Goal: Book appointment/travel/reservation

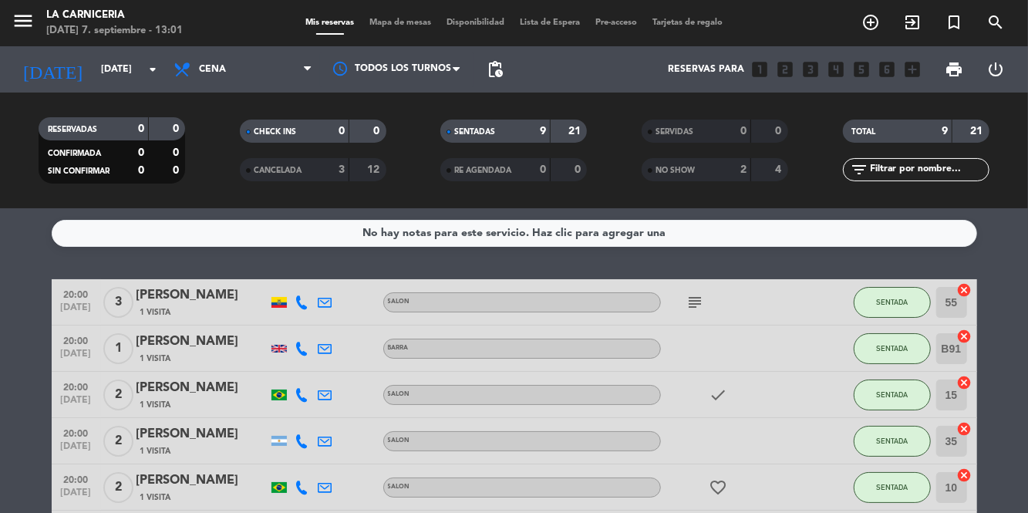
click at [120, 62] on input "[DATE]" at bounding box center [158, 69] width 130 height 26
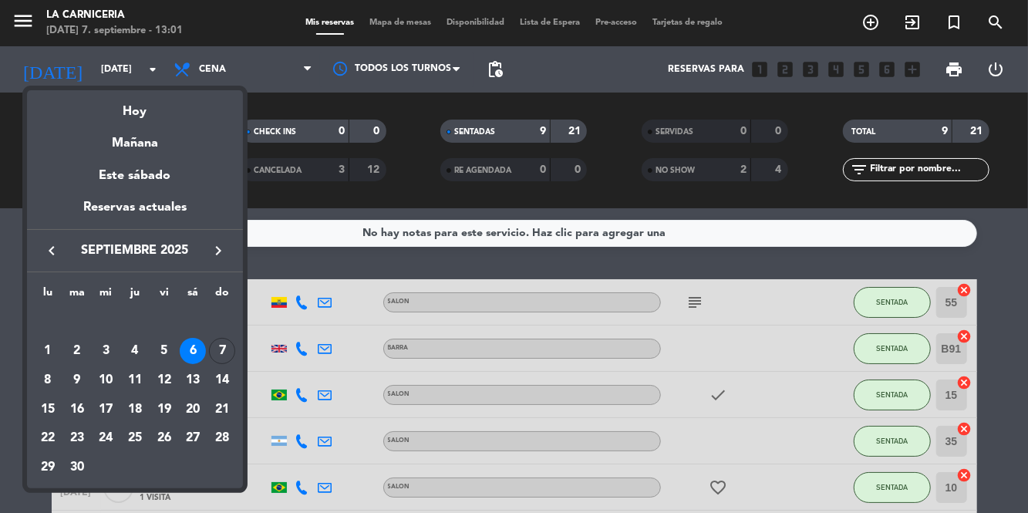
click at [158, 115] on div "Hoy" at bounding box center [135, 106] width 216 height 32
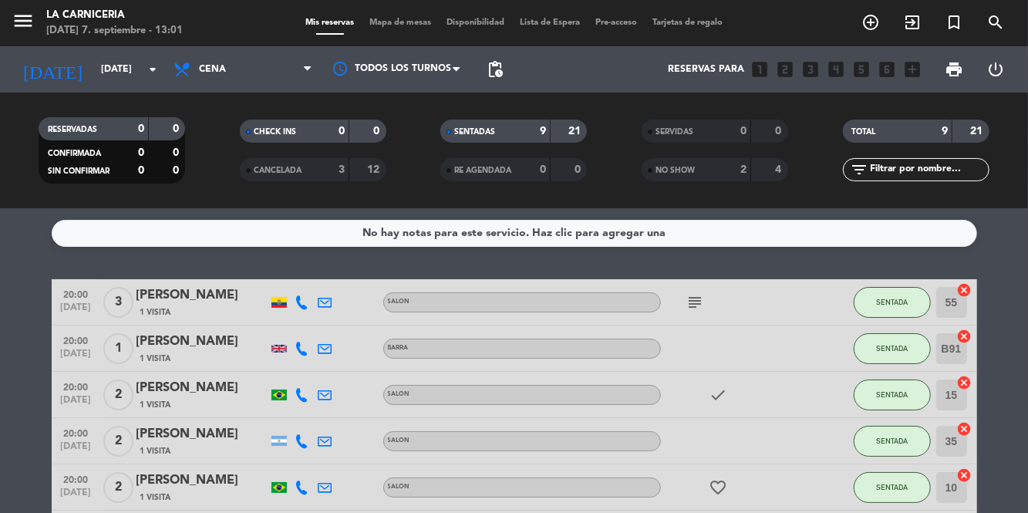
type input "[DATE]"
click at [294, 67] on span "Cena" at bounding box center [243, 69] width 154 height 34
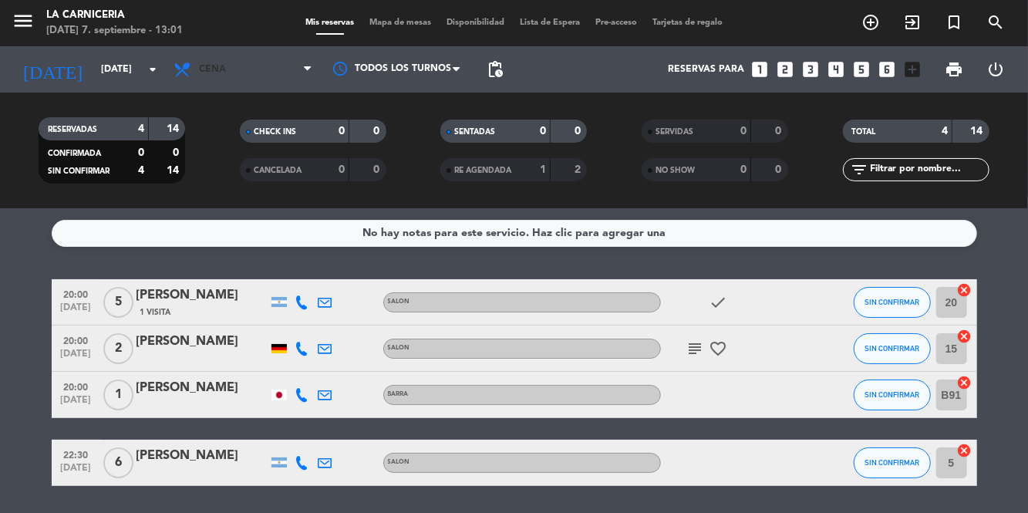
click at [285, 75] on span "Cena" at bounding box center [243, 69] width 154 height 34
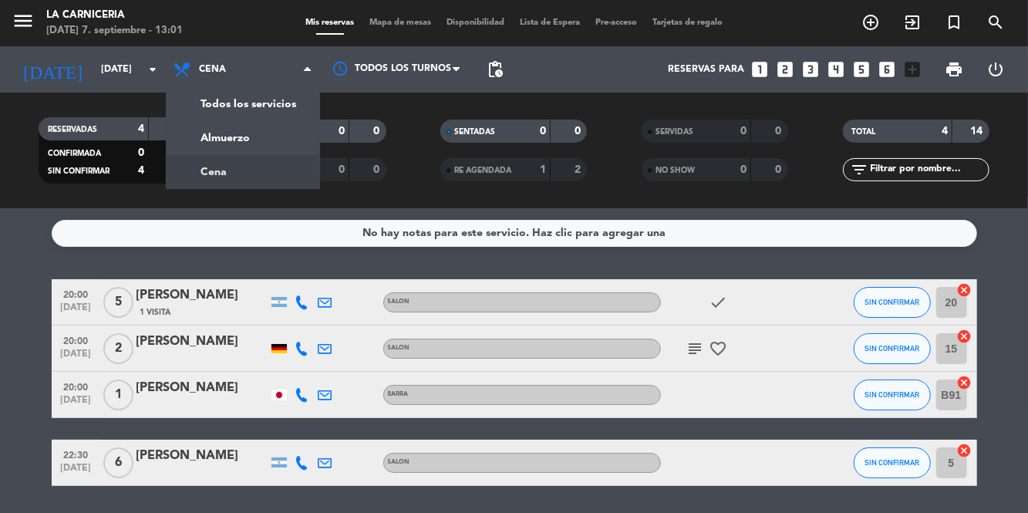
click at [255, 160] on div "menu La Carniceria [DATE] 7. septiembre - 13:01 Mis reservas Mapa de mesas Disp…" at bounding box center [514, 104] width 1028 height 208
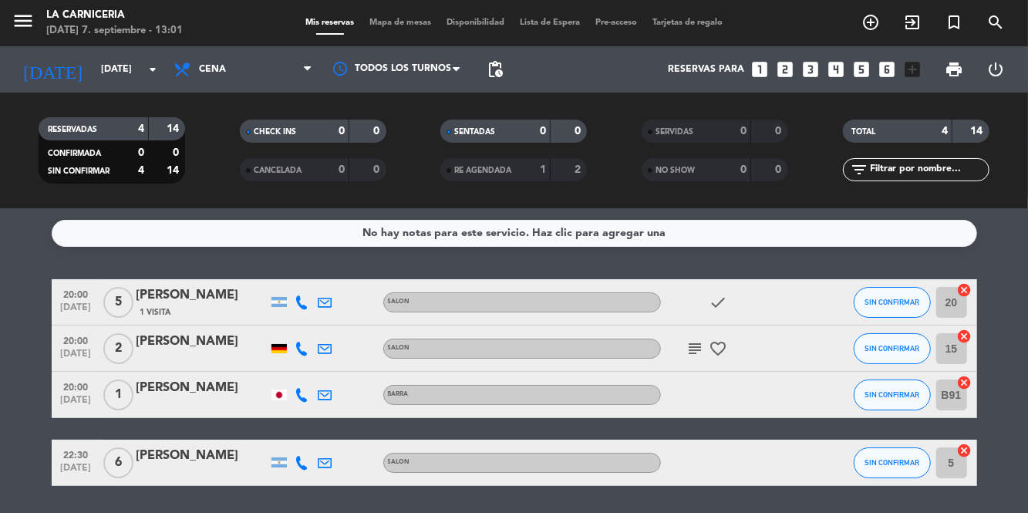
click at [263, 130] on span "CHECK INS" at bounding box center [275, 132] width 42 height 8
click at [276, 82] on span "Cena" at bounding box center [243, 69] width 154 height 34
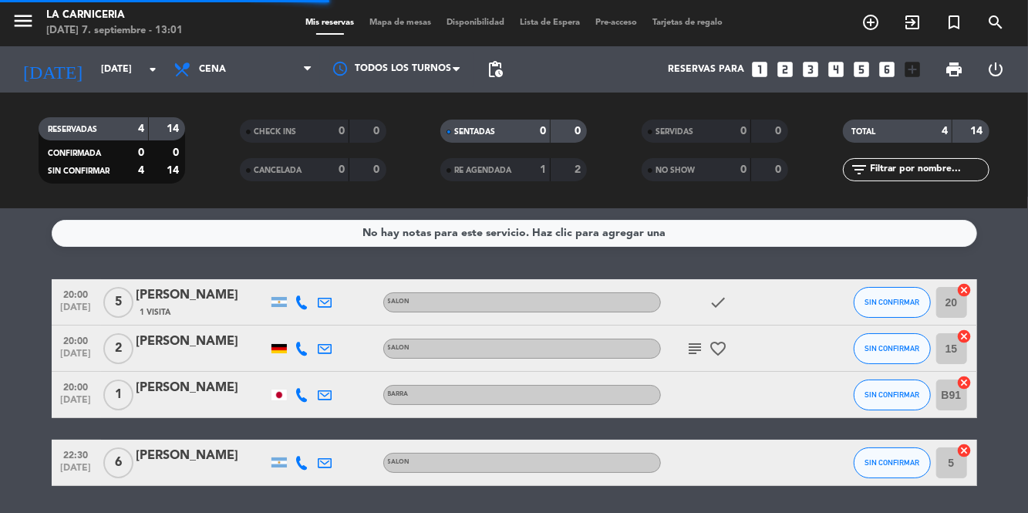
click at [271, 136] on div "CHECK INS" at bounding box center [279, 132] width 71 height 18
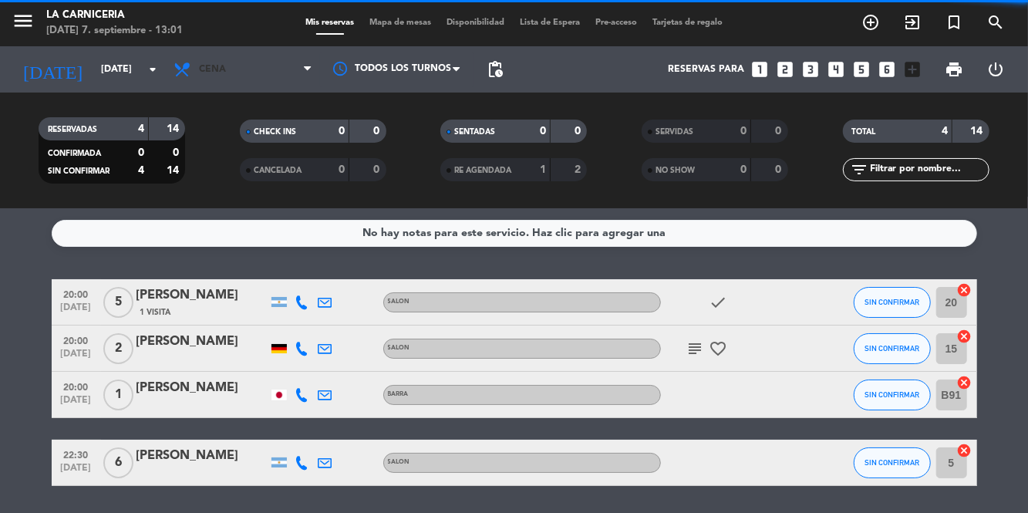
click at [271, 66] on span "Cena" at bounding box center [243, 69] width 154 height 34
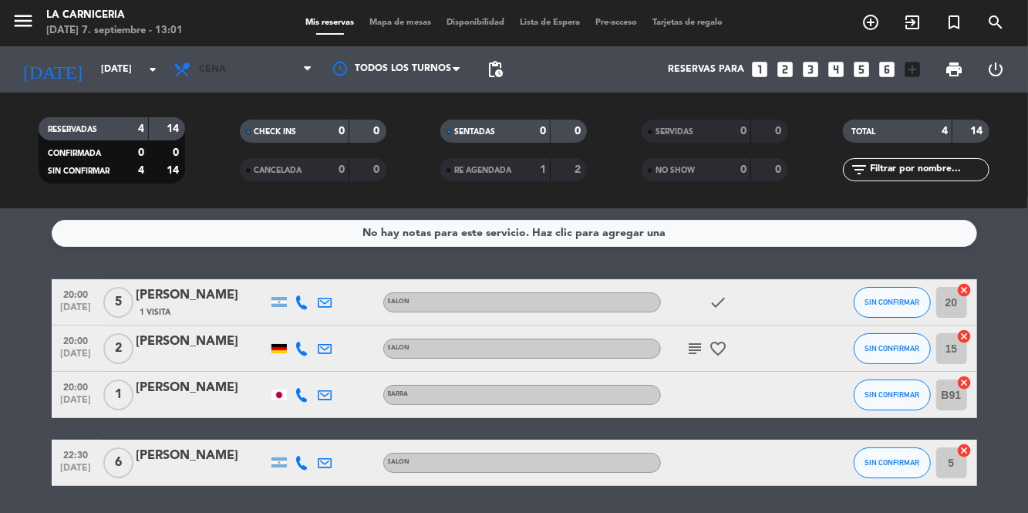
click at [258, 65] on span "Cena" at bounding box center [243, 69] width 154 height 34
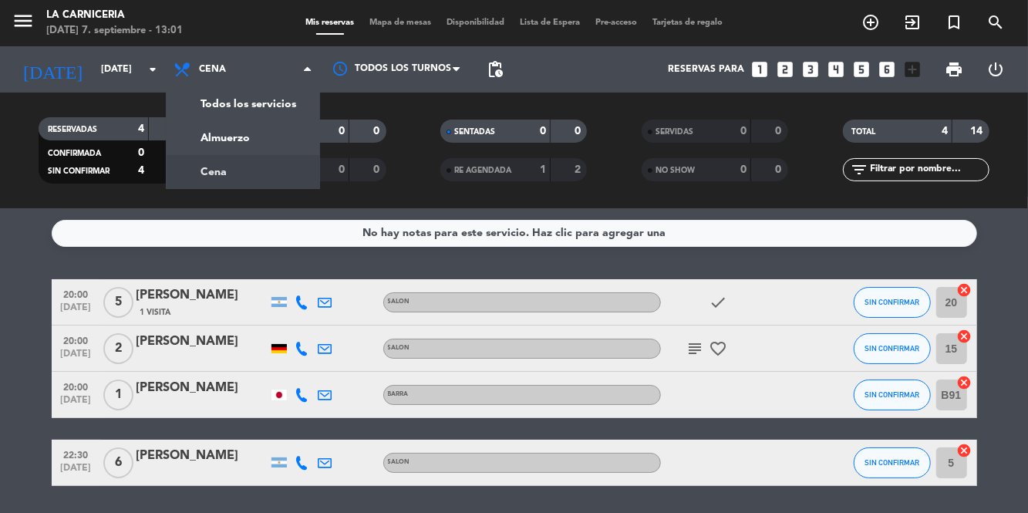
click at [261, 136] on div "menu La Carniceria [DATE] 7. septiembre - 13:01 Mis reservas Mapa de mesas Disp…" at bounding box center [514, 104] width 1028 height 208
